Goal: Task Accomplishment & Management: Manage account settings

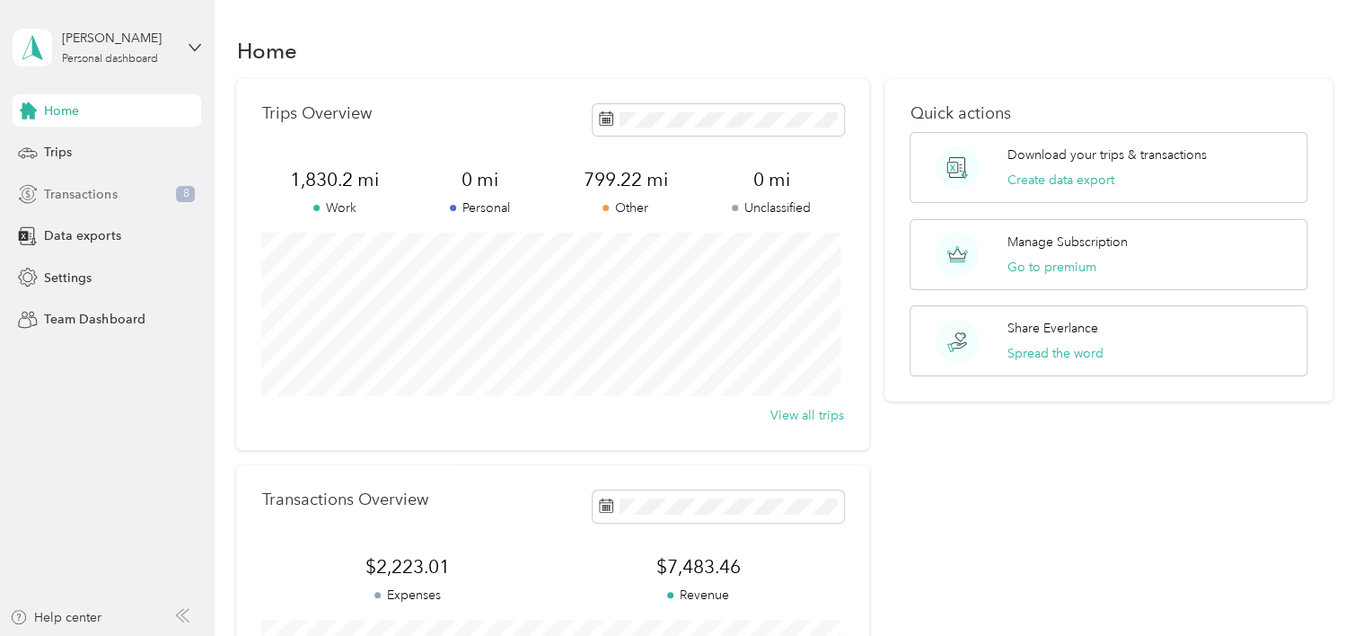
click at [66, 194] on span "Transactions" at bounding box center [80, 194] width 73 height 19
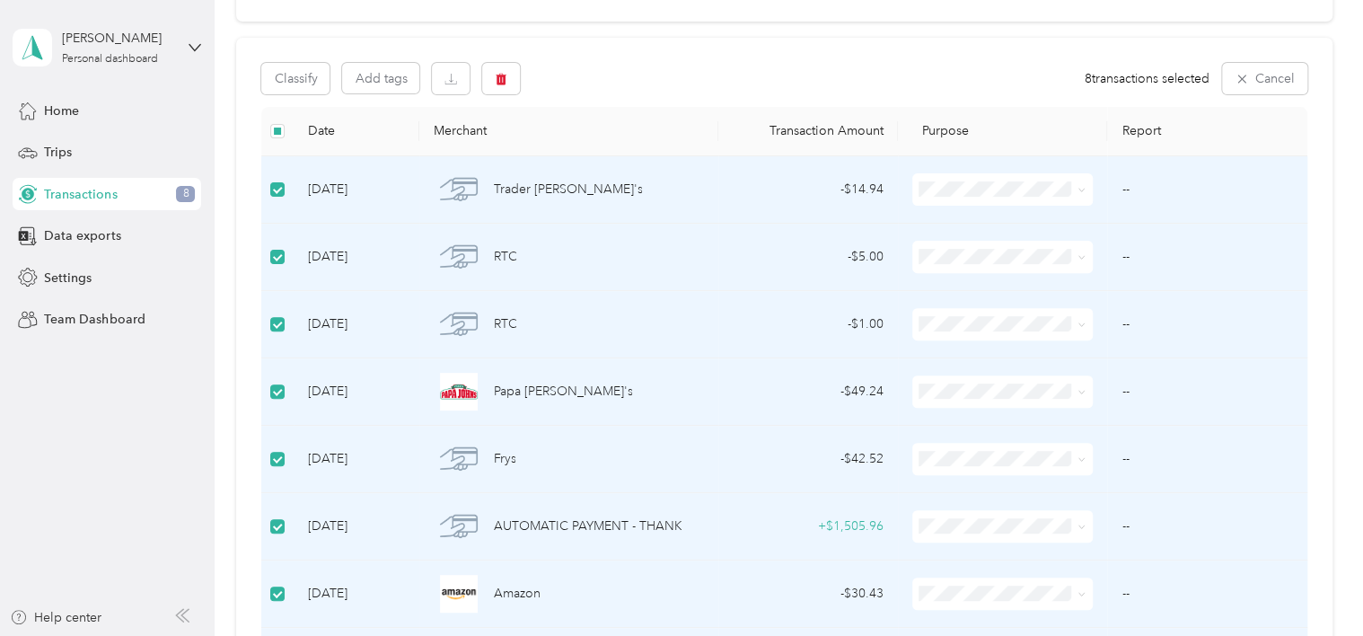
scroll to position [149, 0]
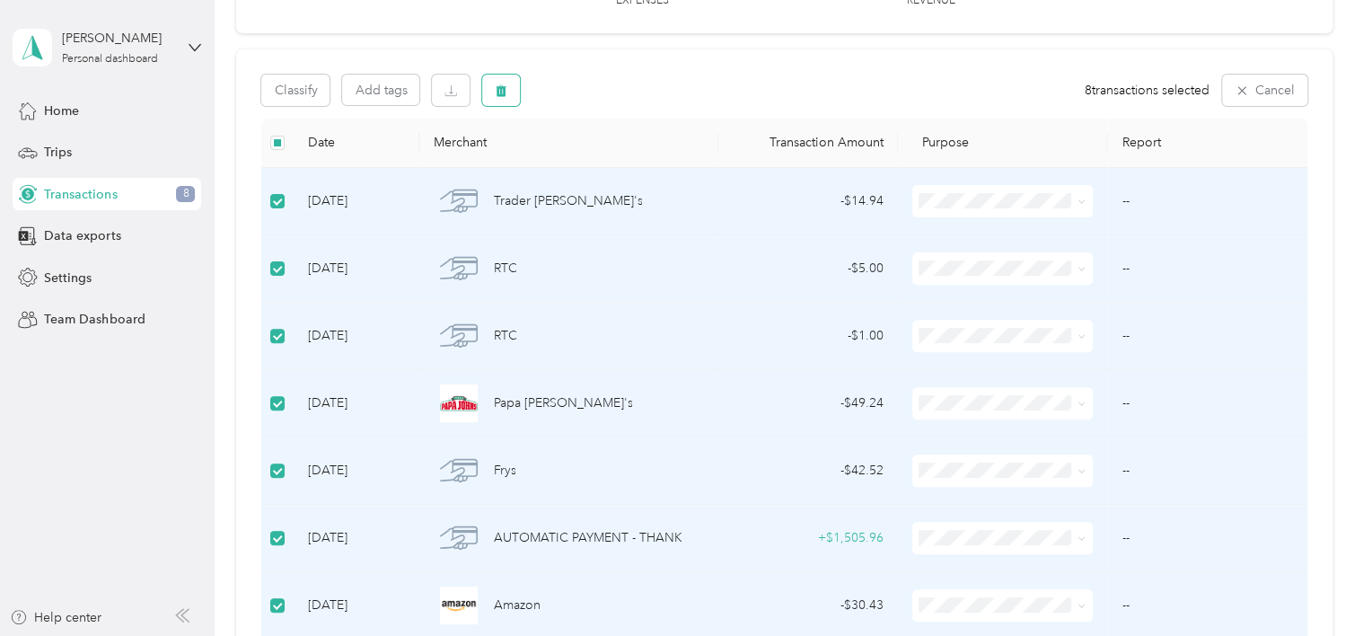
click at [506, 89] on icon "button" at bounding box center [502, 90] width 11 height 12
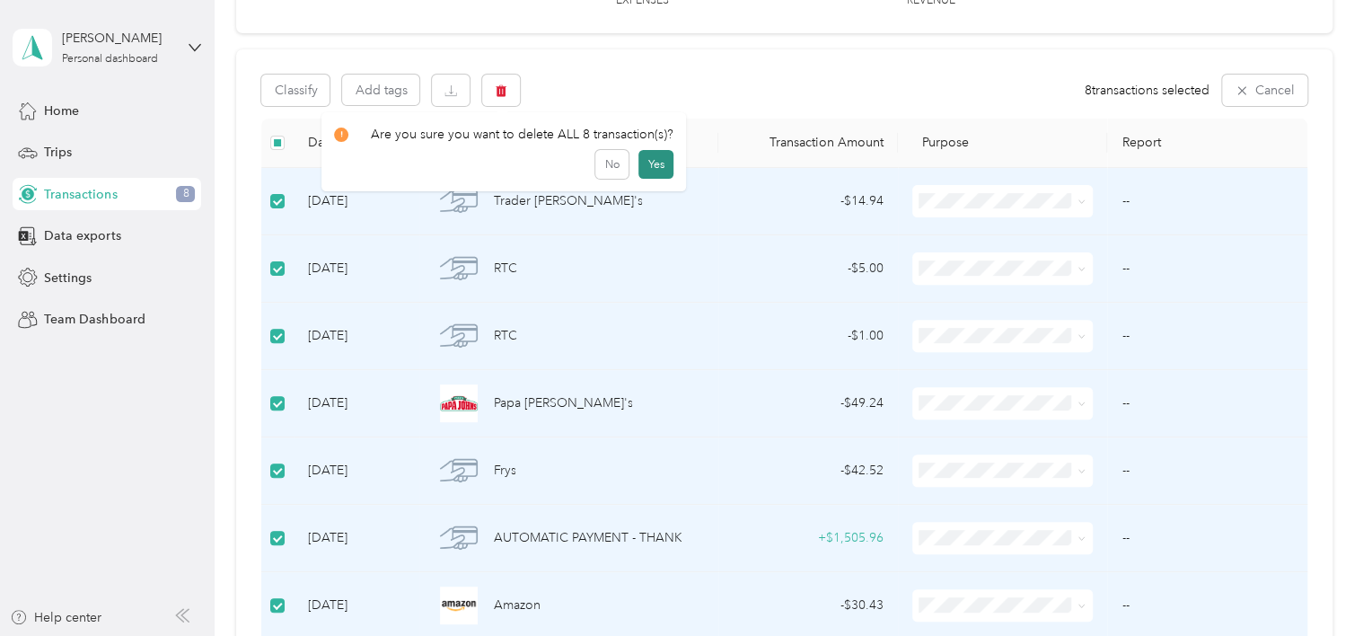
click at [662, 160] on button "Yes" at bounding box center [655, 164] width 35 height 29
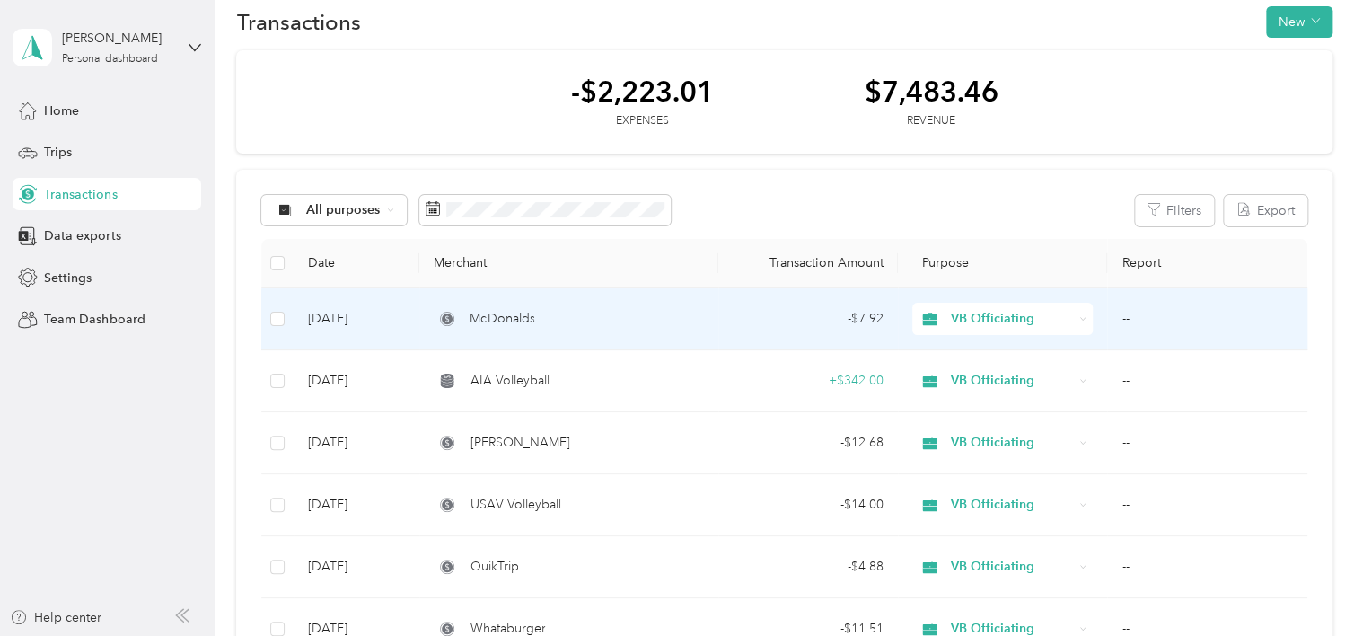
scroll to position [0, 0]
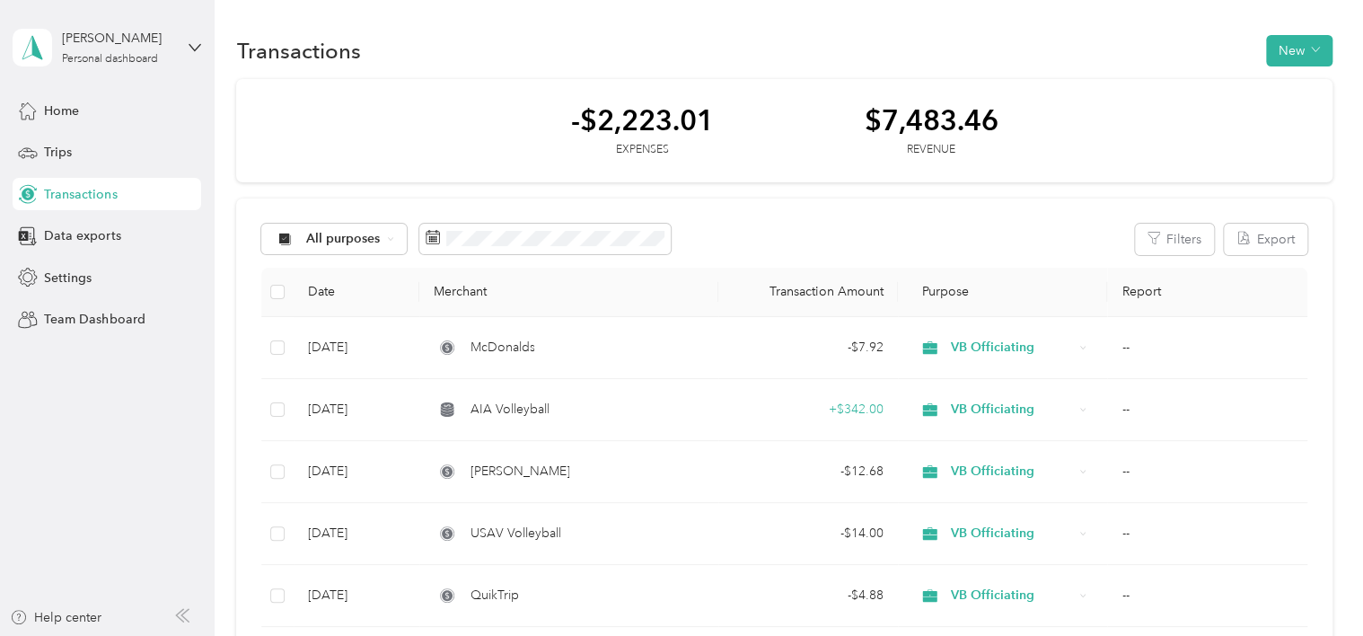
drag, startPoint x: 398, startPoint y: 4, endPoint x: 497, endPoint y: 14, distance: 99.3
